Goal: Information Seeking & Learning: Learn about a topic

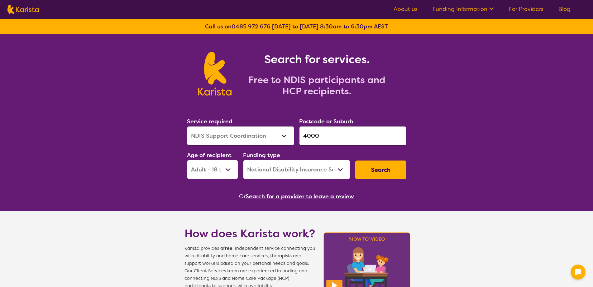
select select "NDIS Support Coordination"
select select "AD"
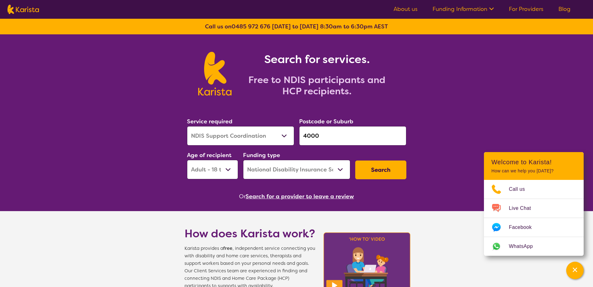
click at [305, 164] on select "Home Care Package (HCP) National Disability Insurance Scheme (NDIS) I don't know" at bounding box center [296, 169] width 107 height 19
click at [284, 163] on select "Home Care Package (HCP) National Disability Insurance Scheme (NDIS) I don't know" at bounding box center [296, 169] width 107 height 19
select select "i-don-t-know"
click at [243, 160] on select "Home Care Package (HCP) National Disability Insurance Scheme (NDIS) I don't know" at bounding box center [296, 169] width 107 height 19
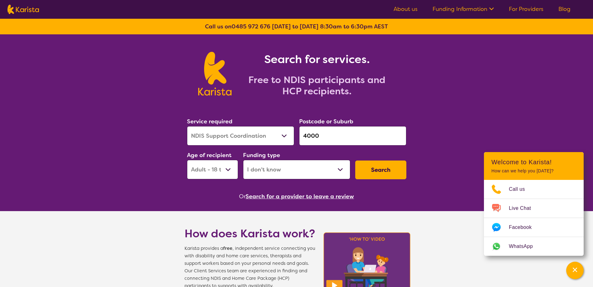
click at [371, 171] on button "Search" at bounding box center [380, 169] width 51 height 19
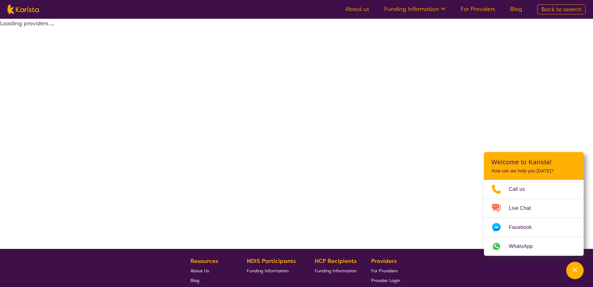
select select "NDIS Support Coordination"
select select "AD"
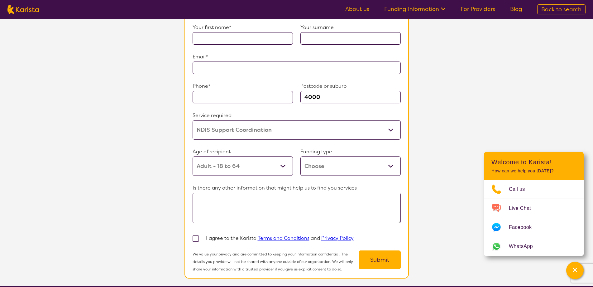
scroll to position [468, 0]
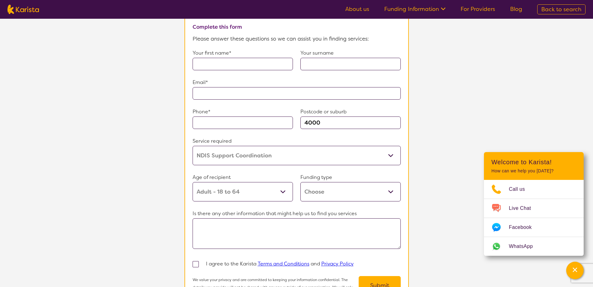
click at [332, 183] on select "Home Care Package (HCP) Home Care Package - Level 1 Home Care Package - Level 2…" at bounding box center [351, 191] width 100 height 19
select select "i-don-t-know"
click at [301, 182] on select "Home Care Package (HCP) Home Care Package - Level 1 Home Care Package - Level 2…" at bounding box center [351, 191] width 100 height 19
